Goal: Check status: Check status

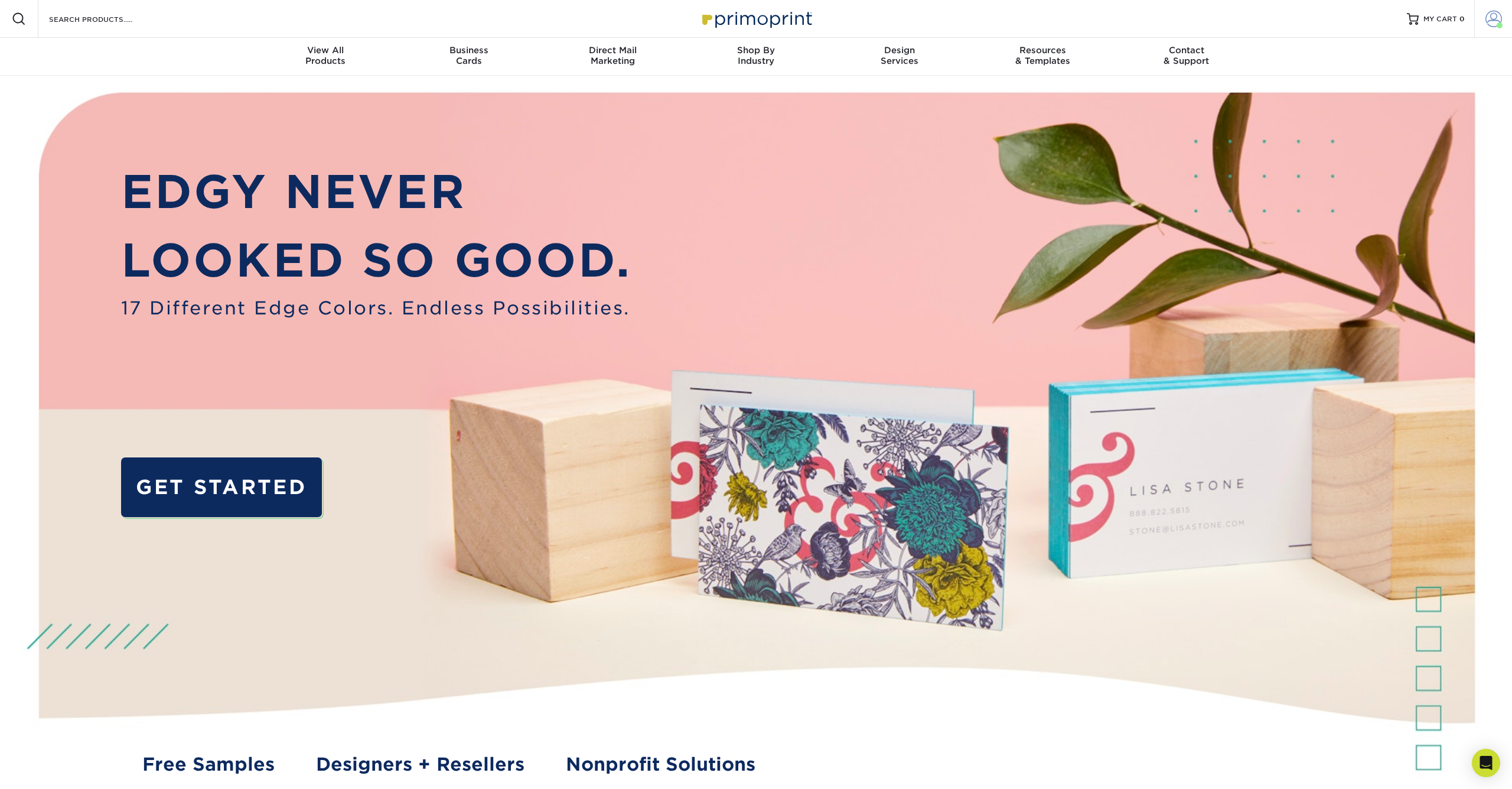
click at [1488, 24] on span at bounding box center [1494, 18] width 16 height 16
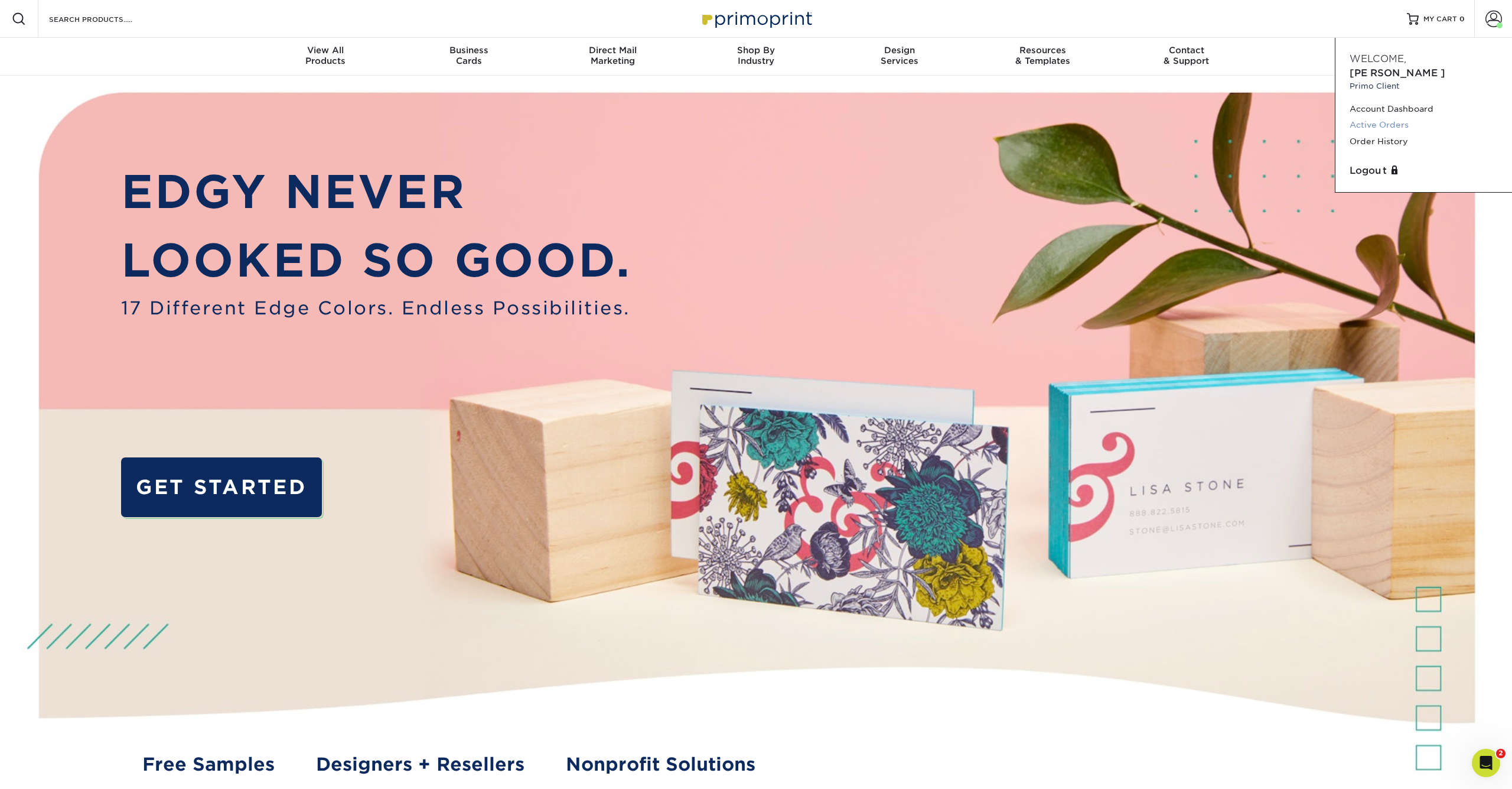
click at [1385, 117] on link "Active Orders" at bounding box center [1424, 125] width 148 height 16
click at [1379, 133] on link "Order History" at bounding box center [1424, 141] width 148 height 16
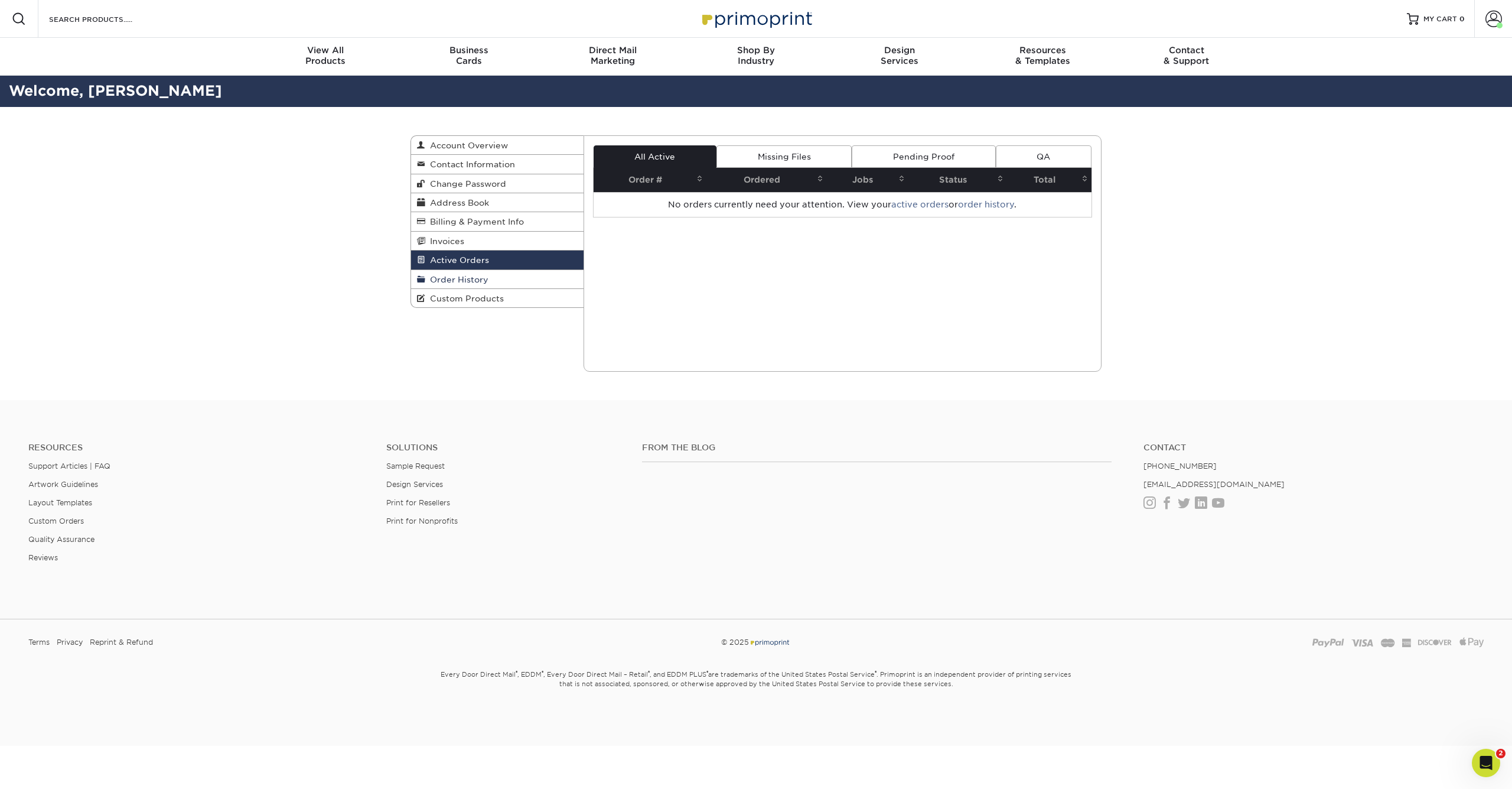
click at [486, 280] on span "Order History" at bounding box center [457, 279] width 63 height 9
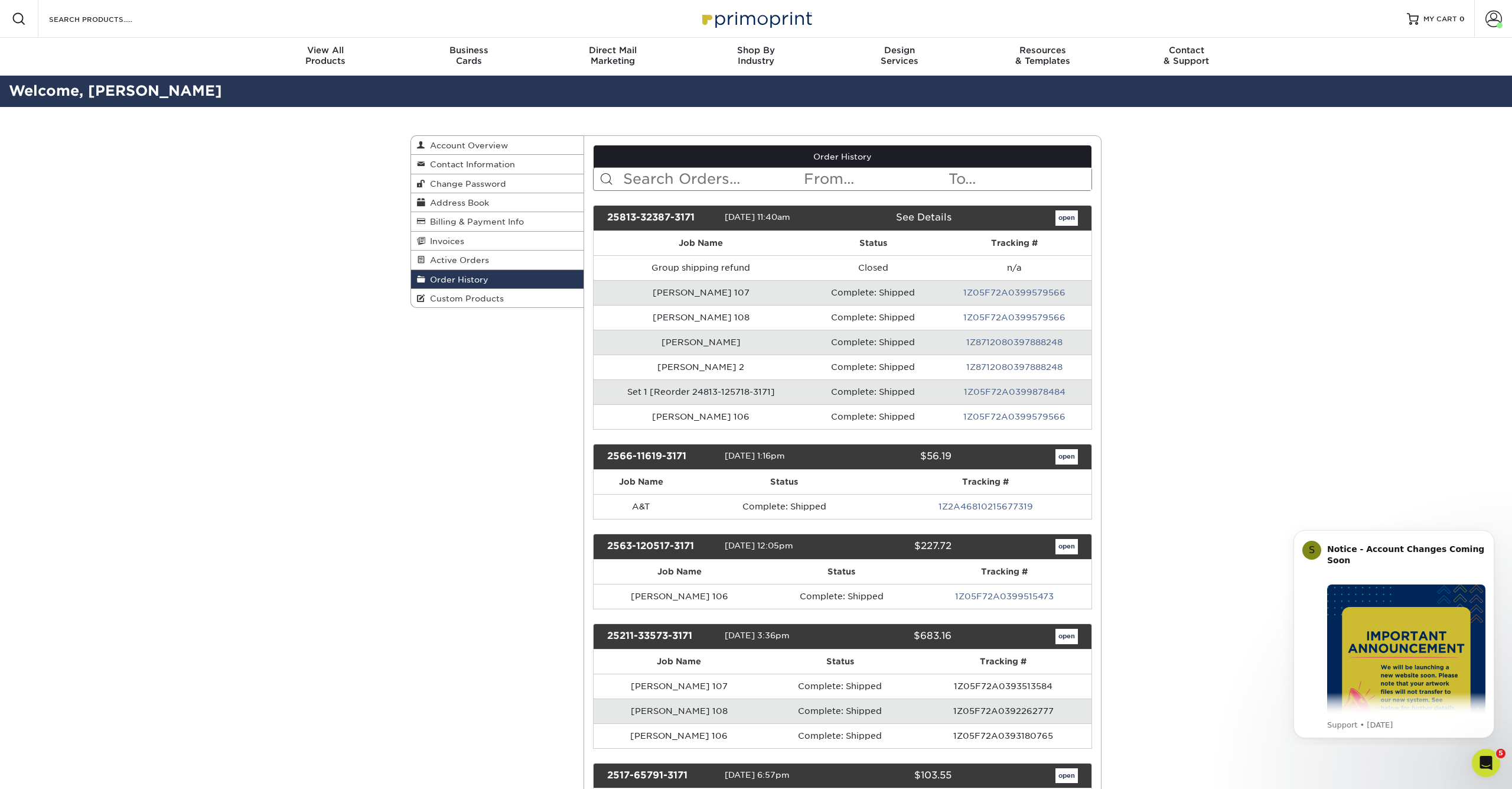
click at [1066, 218] on link "open" at bounding box center [1067, 218] width 22 height 16
click at [993, 292] on link "1Z05F72A0399579566" at bounding box center [1015, 292] width 102 height 9
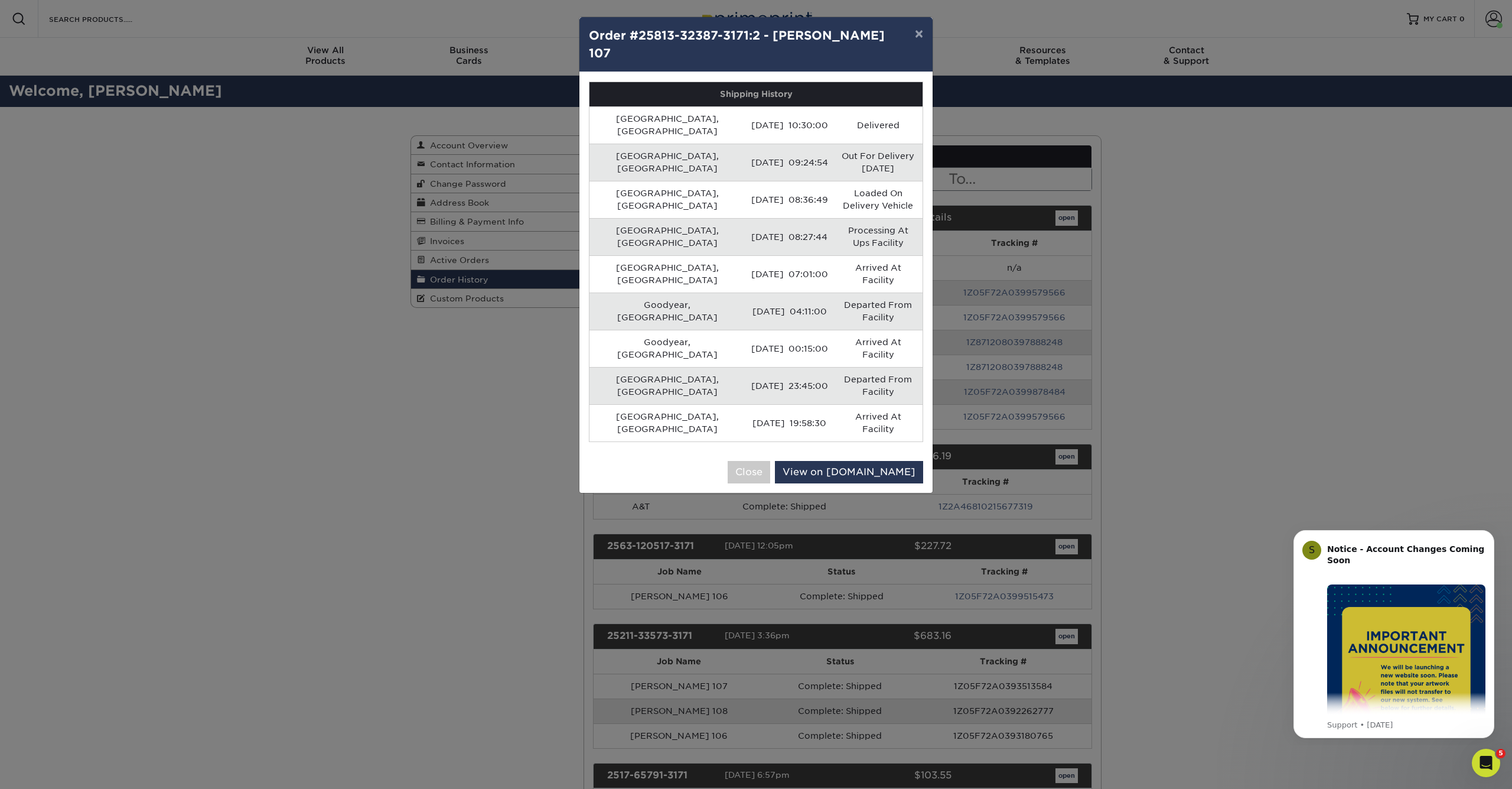
click at [916, 36] on button "×" at bounding box center [919, 33] width 27 height 33
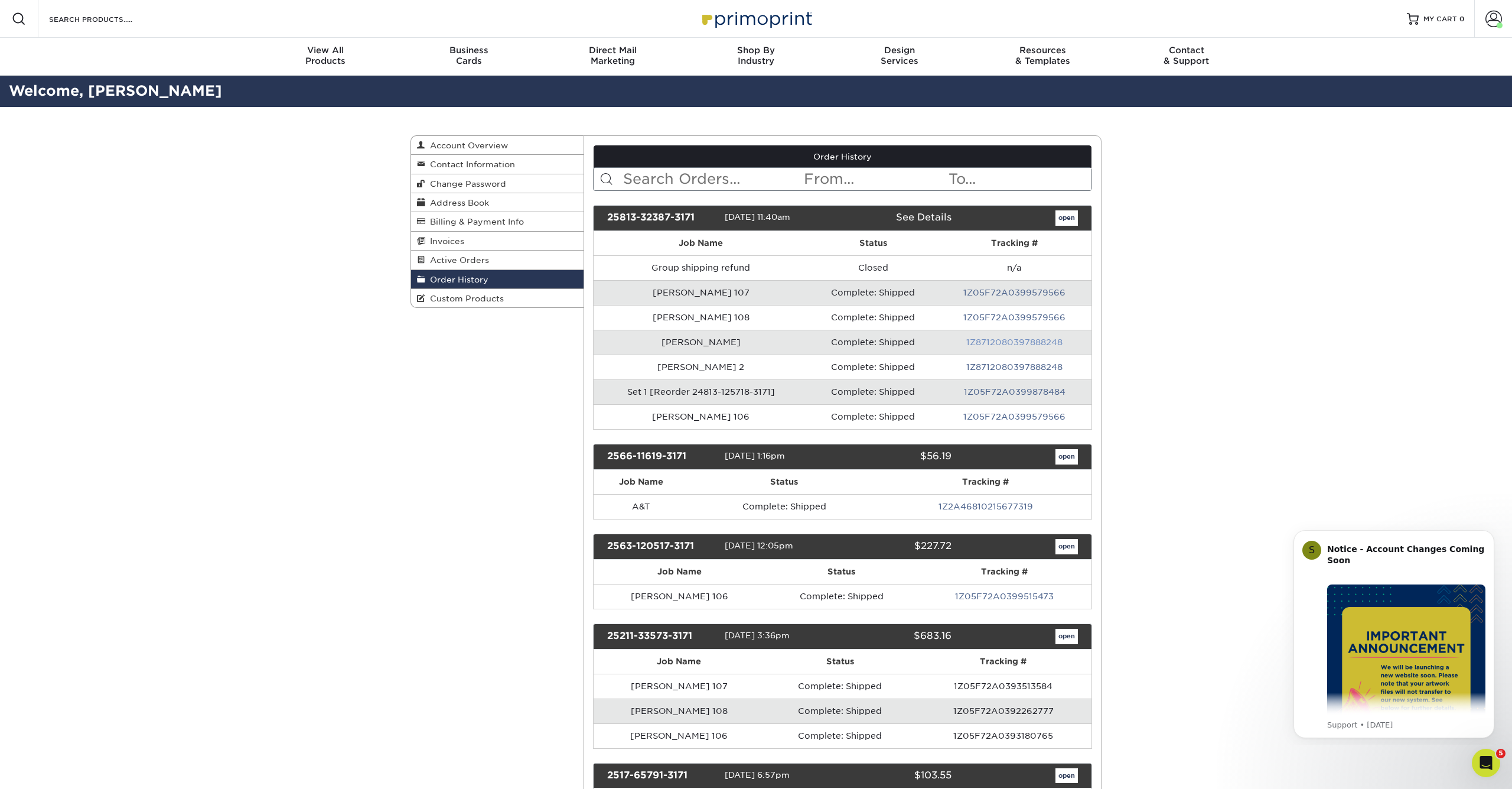
click at [1015, 343] on link "1Z8712080397888248" at bounding box center [1014, 342] width 96 height 9
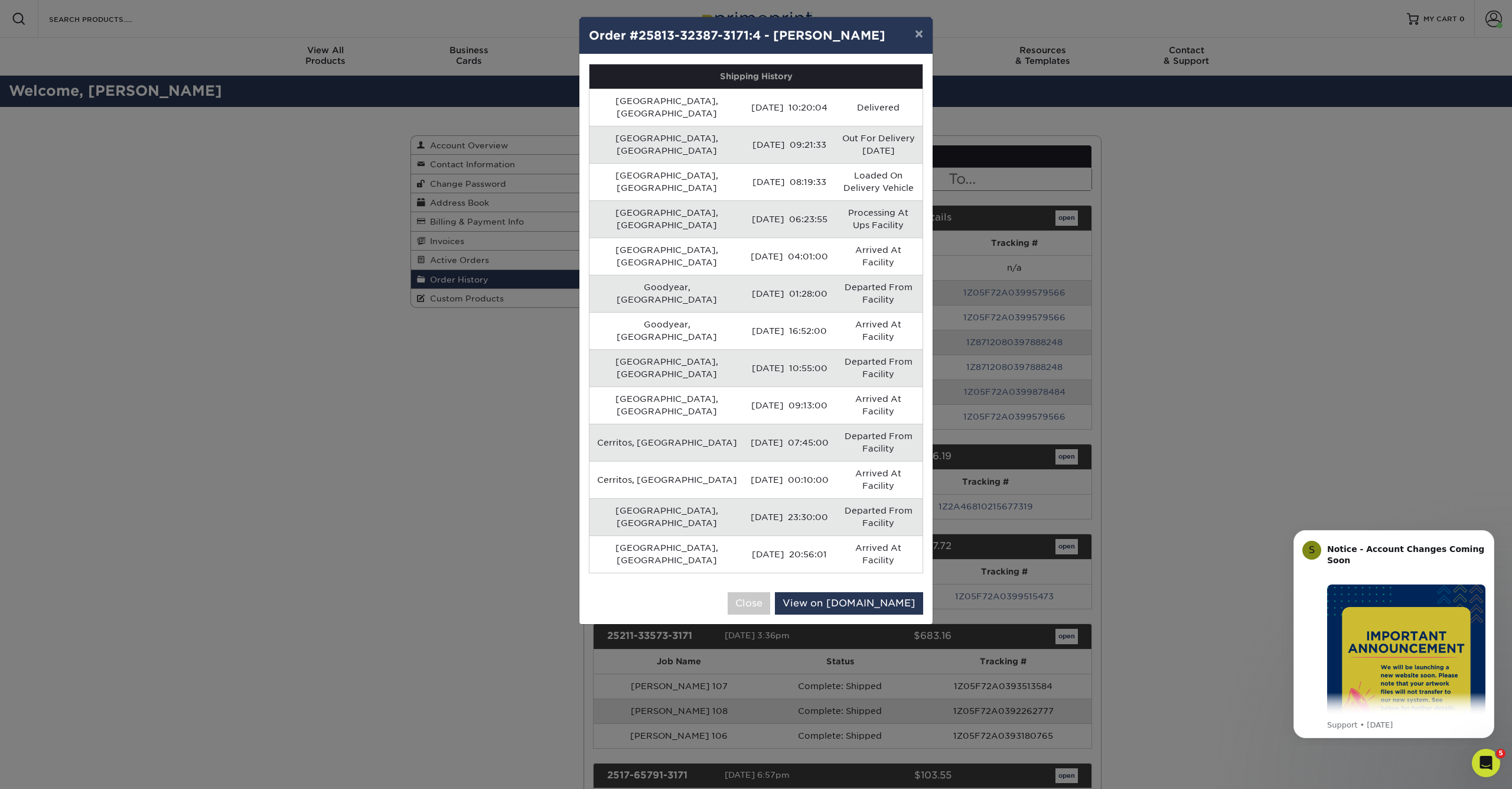
click at [914, 37] on button "×" at bounding box center [919, 33] width 27 height 33
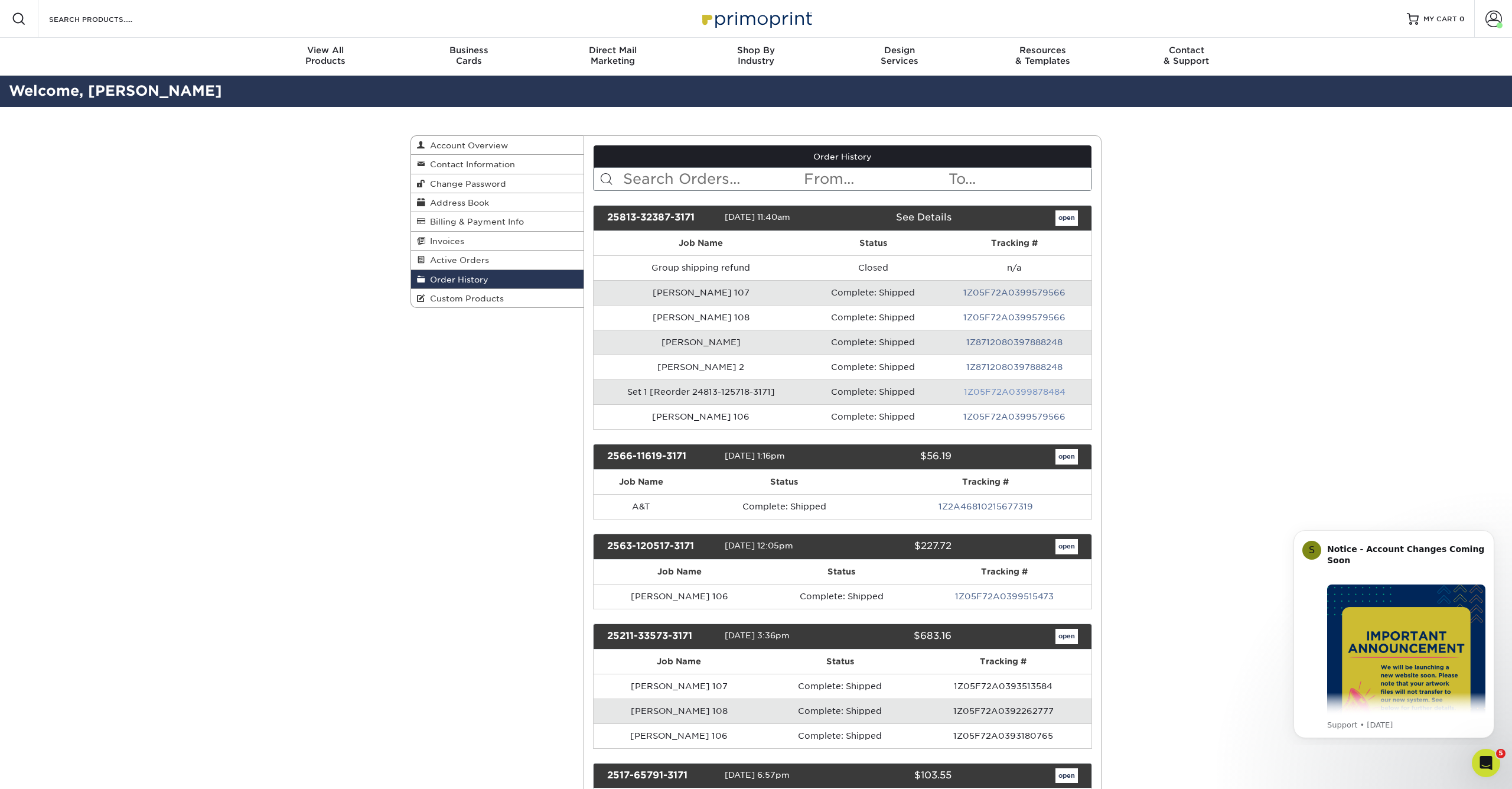
click at [1011, 395] on link "1Z05F72A0399878484" at bounding box center [1015, 392] width 102 height 9
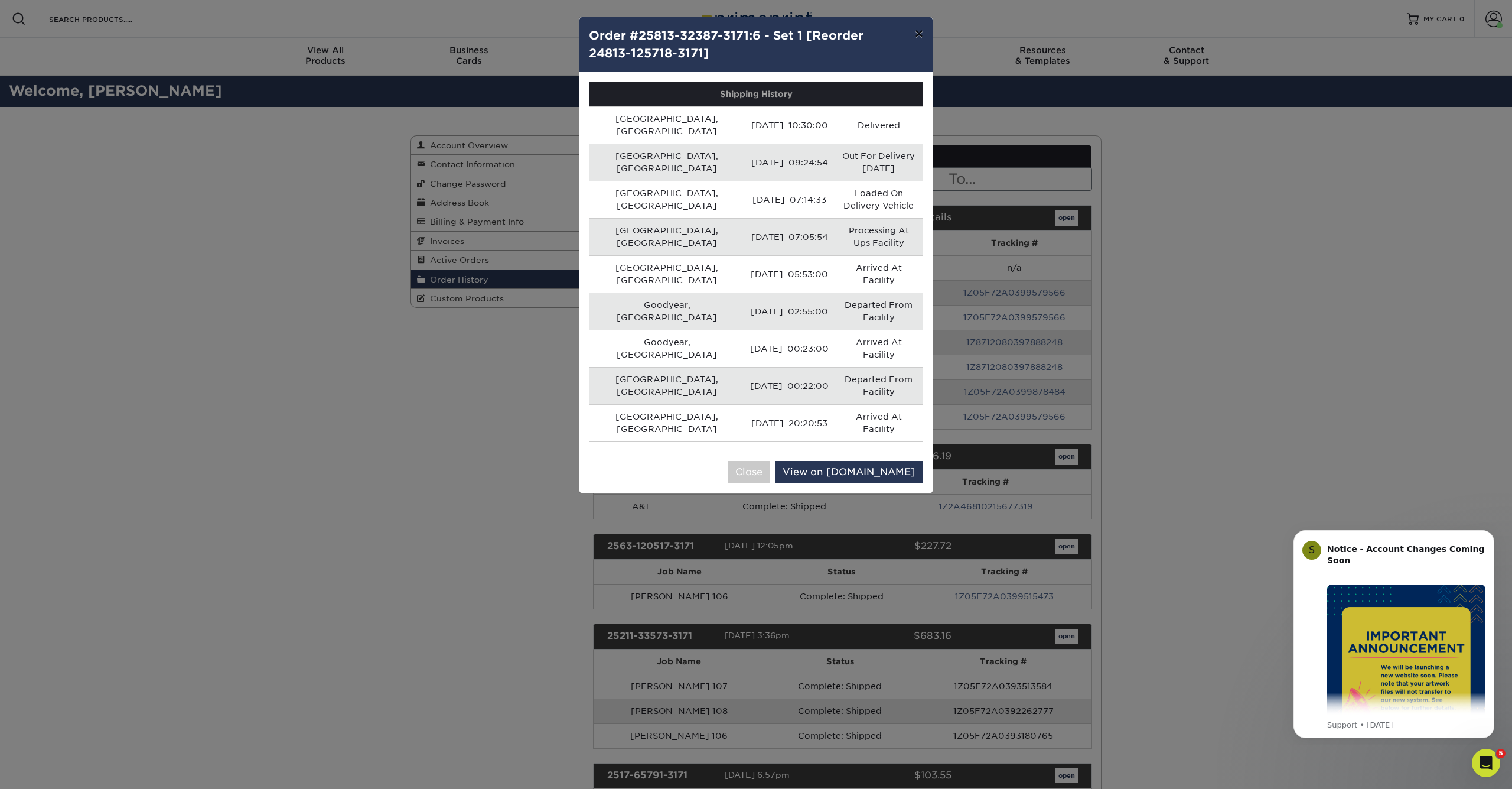
click at [918, 32] on button "×" at bounding box center [919, 33] width 27 height 33
